Goal: Information Seeking & Learning: Learn about a topic

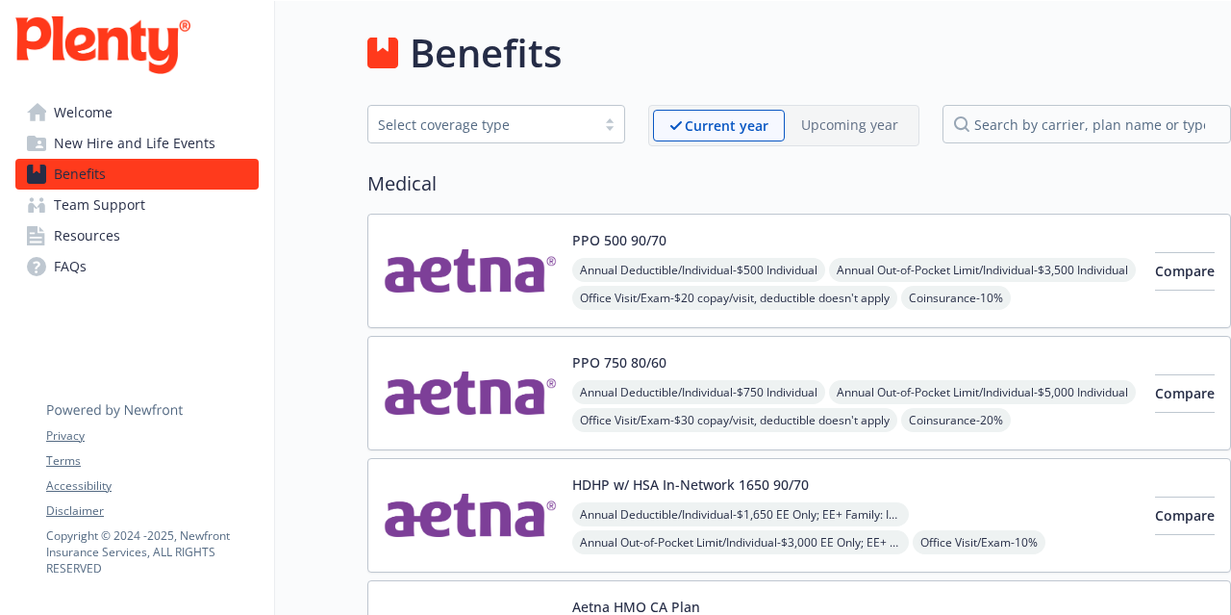
drag, startPoint x: 119, startPoint y: 186, endPoint x: 152, endPoint y: 189, distance: 32.9
click at [119, 186] on link "Benefits" at bounding box center [136, 174] width 243 height 31
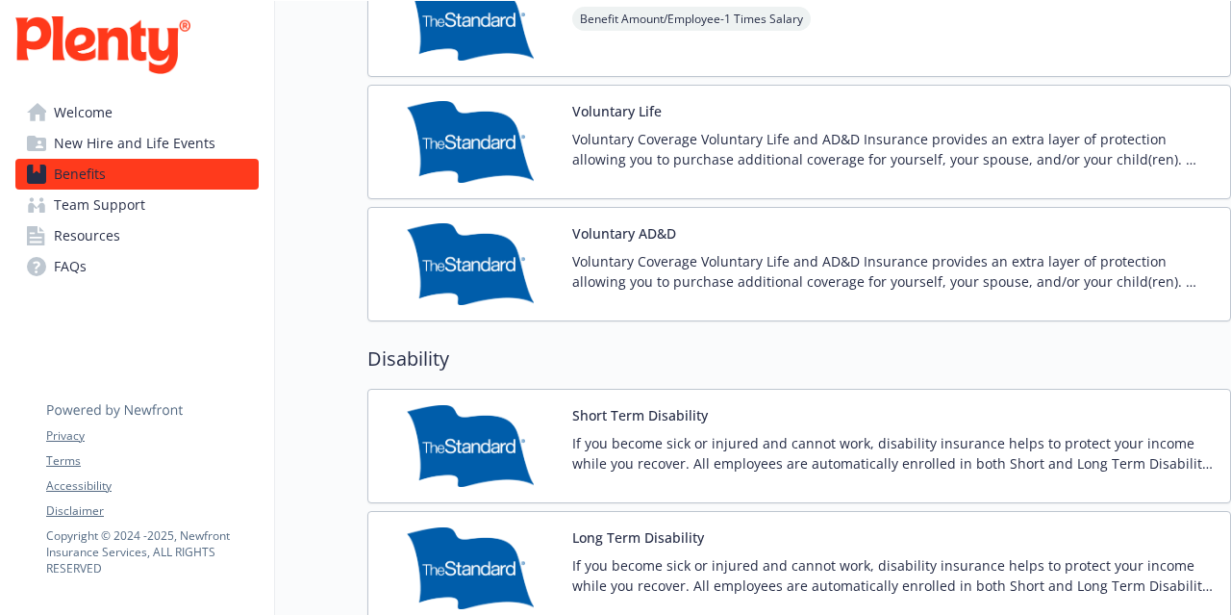
scroll to position [1924, 0]
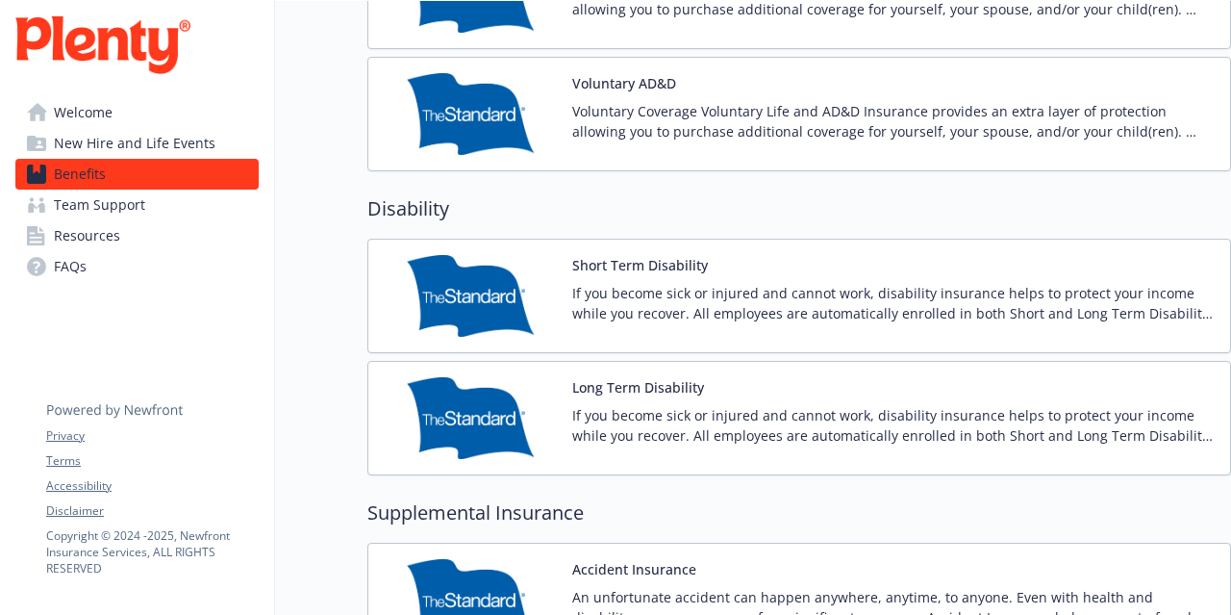
click at [781, 304] on p "If you become sick or injured and cannot work, disability insurance helps to pr…" at bounding box center [893, 303] width 643 height 40
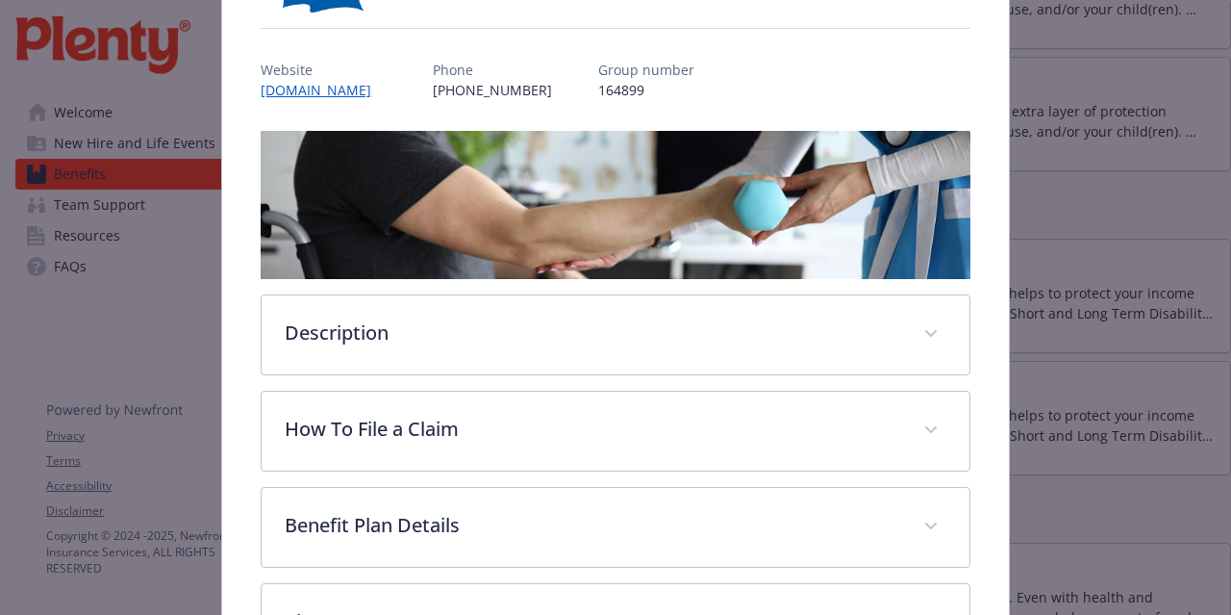
scroll to position [344, 0]
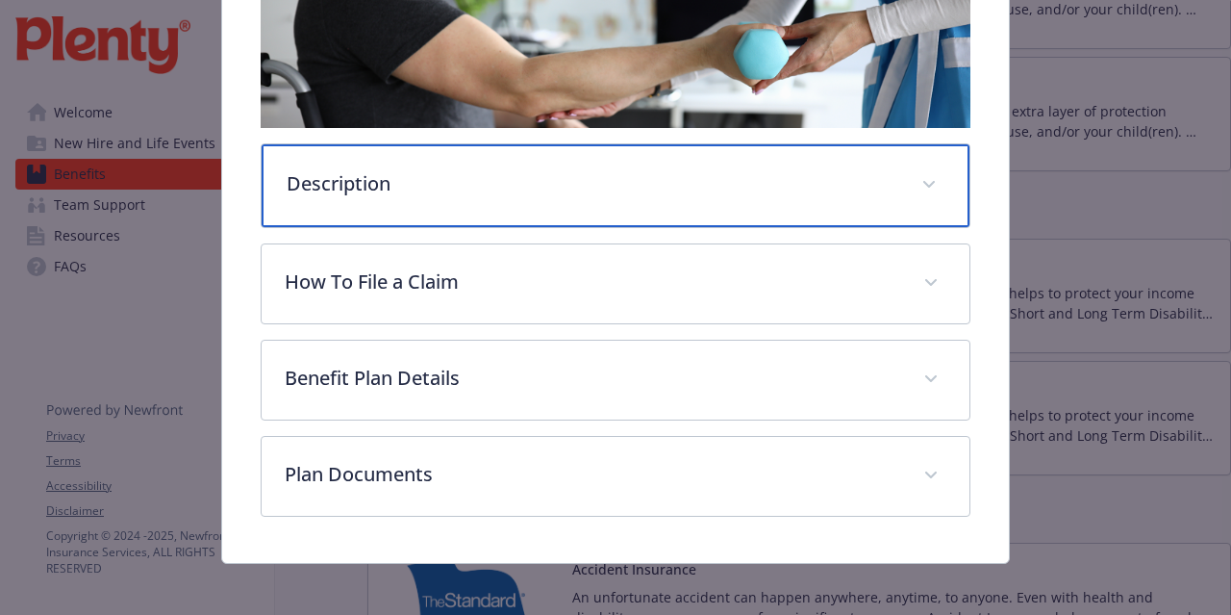
click at [610, 194] on div "Description" at bounding box center [615, 185] width 707 height 83
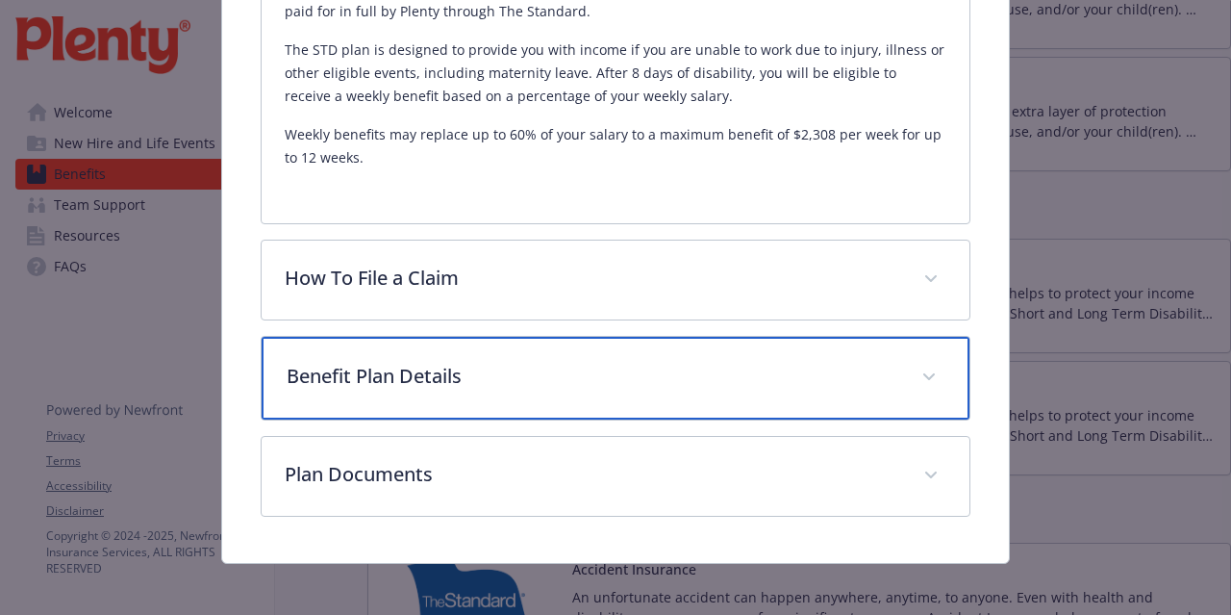
click at [623, 384] on div "Benefit Plan Details" at bounding box center [615, 378] width 707 height 83
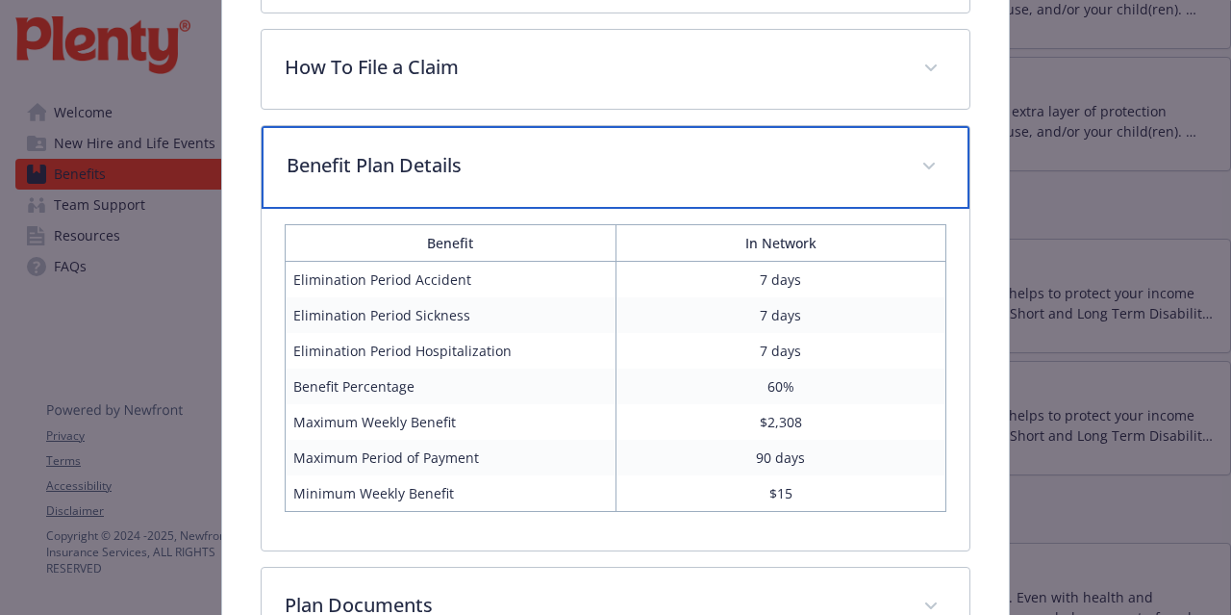
scroll to position [973, 0]
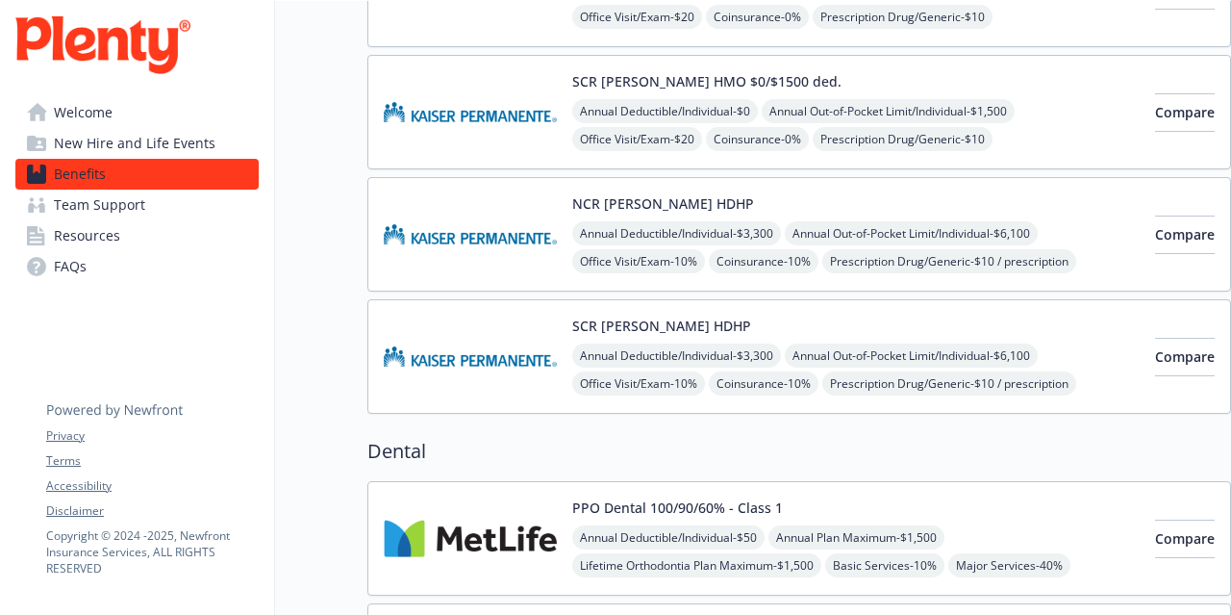
click at [102, 203] on span "Team Support" at bounding box center [99, 204] width 91 height 31
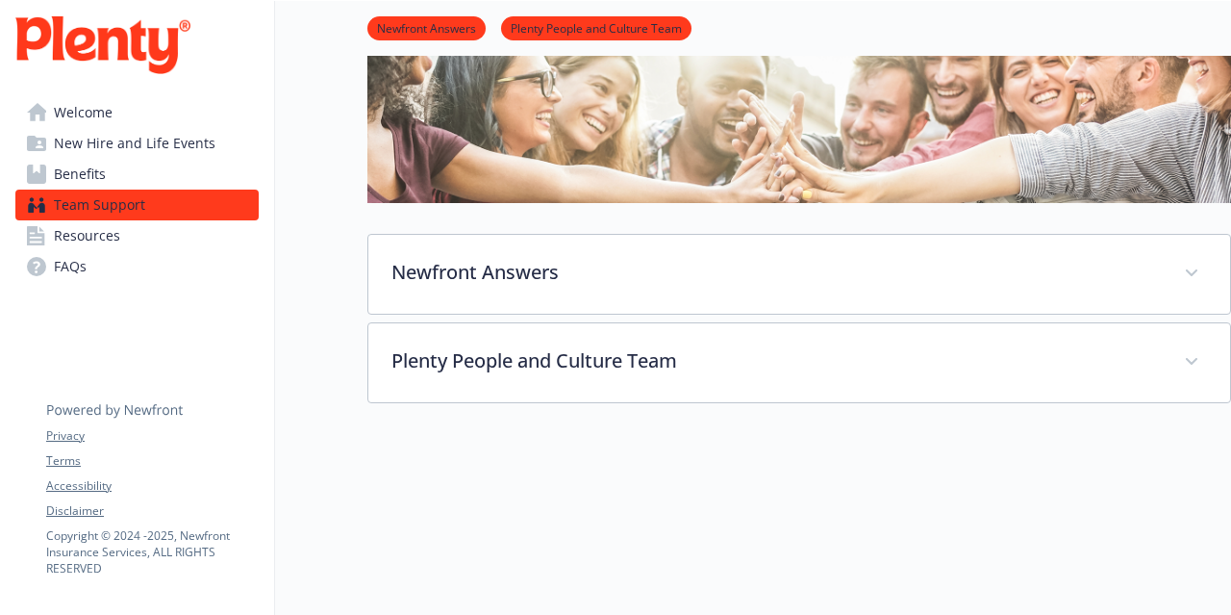
scroll to position [316, 0]
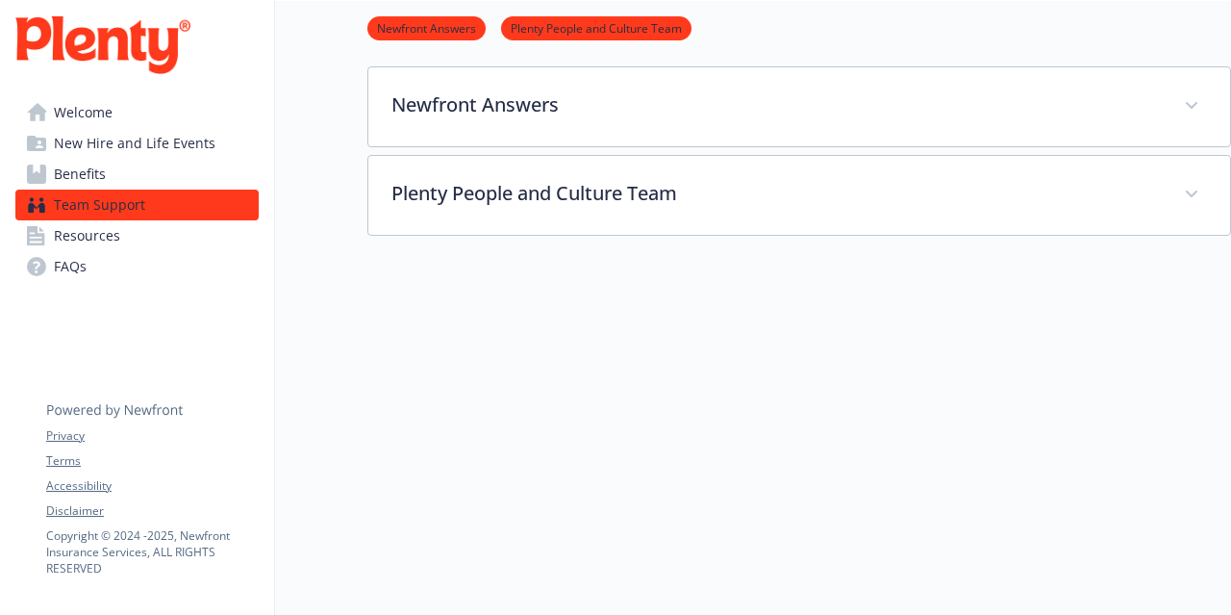
click at [129, 172] on link "Benefits" at bounding box center [136, 174] width 243 height 31
